Goal: Find specific page/section: Find specific page/section

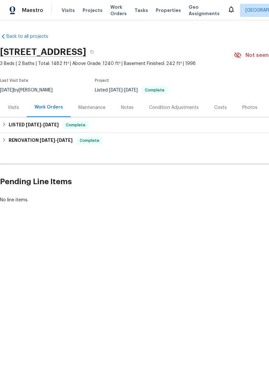
click at [127, 106] on div "Notes" at bounding box center [127, 107] width 13 height 6
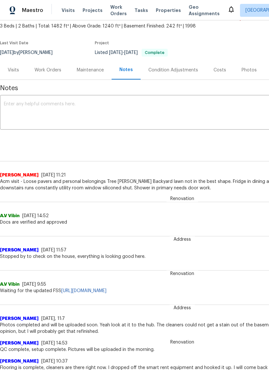
scroll to position [38, 0]
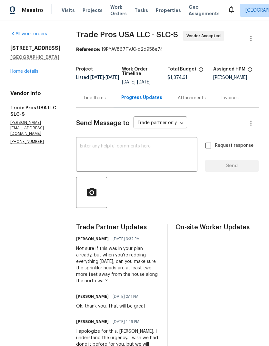
click at [38, 74] on link "Home details" at bounding box center [24, 71] width 28 height 5
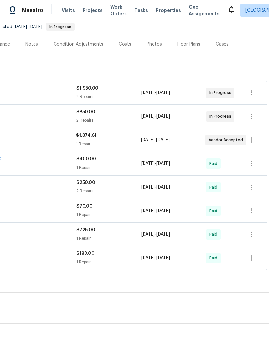
scroll to position [64, 96]
